Goal: Transaction & Acquisition: Purchase product/service

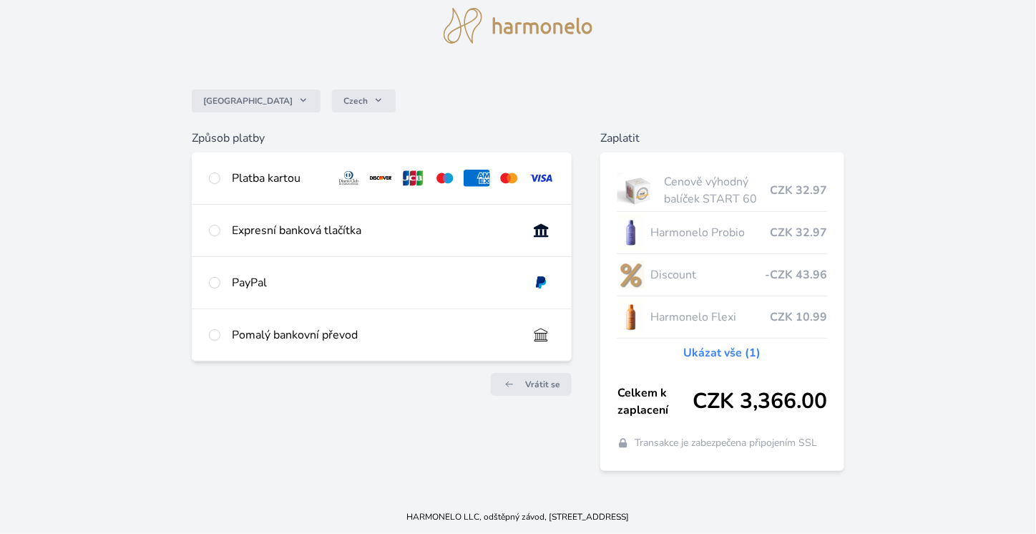
scroll to position [143, 0]
click at [217, 152] on div "Platba kartou" at bounding box center [382, 178] width 380 height 52
radio input "true"
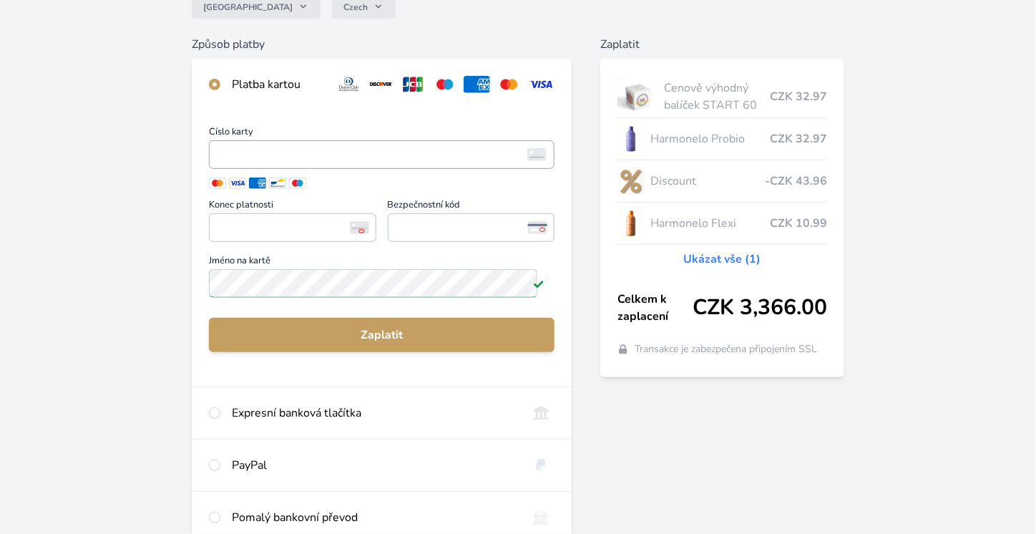
click at [483, 172] on label "Číslo karty <p>Your browser does not support iframes.</p>" at bounding box center [381, 149] width 345 height 44
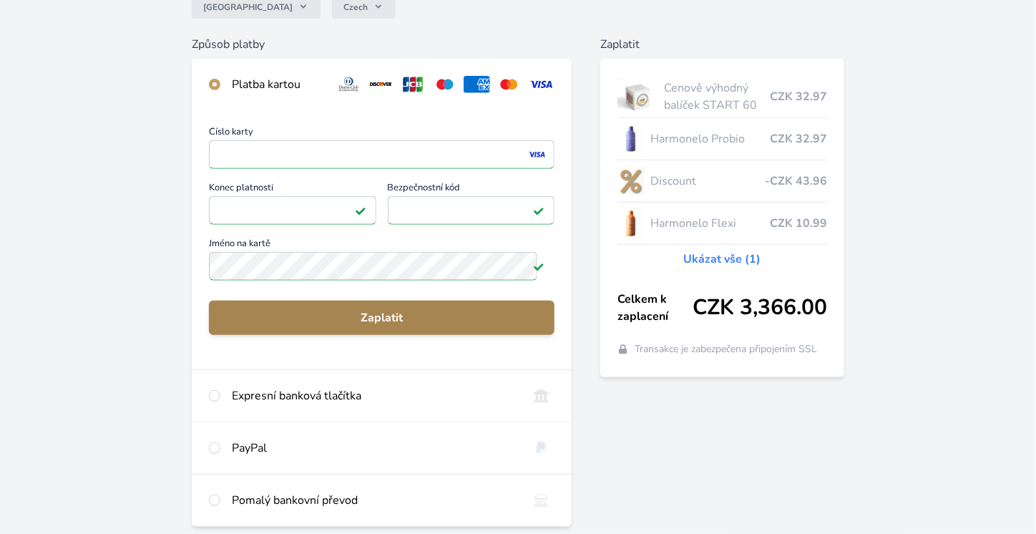
click at [409, 326] on span "Zaplatit" at bounding box center [381, 317] width 323 height 17
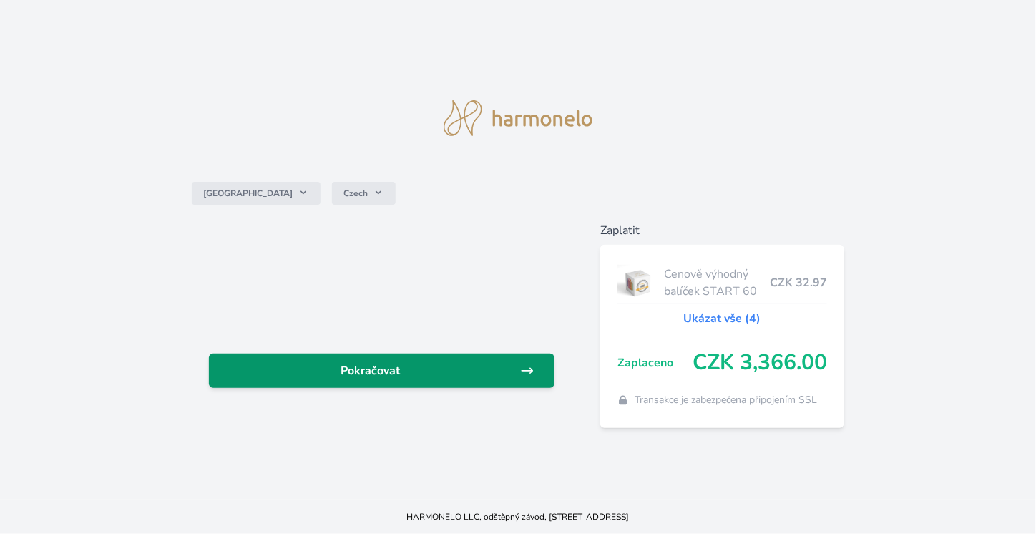
click at [414, 366] on link "Pokračovat" at bounding box center [381, 370] width 345 height 34
